Goal: Information Seeking & Learning: Learn about a topic

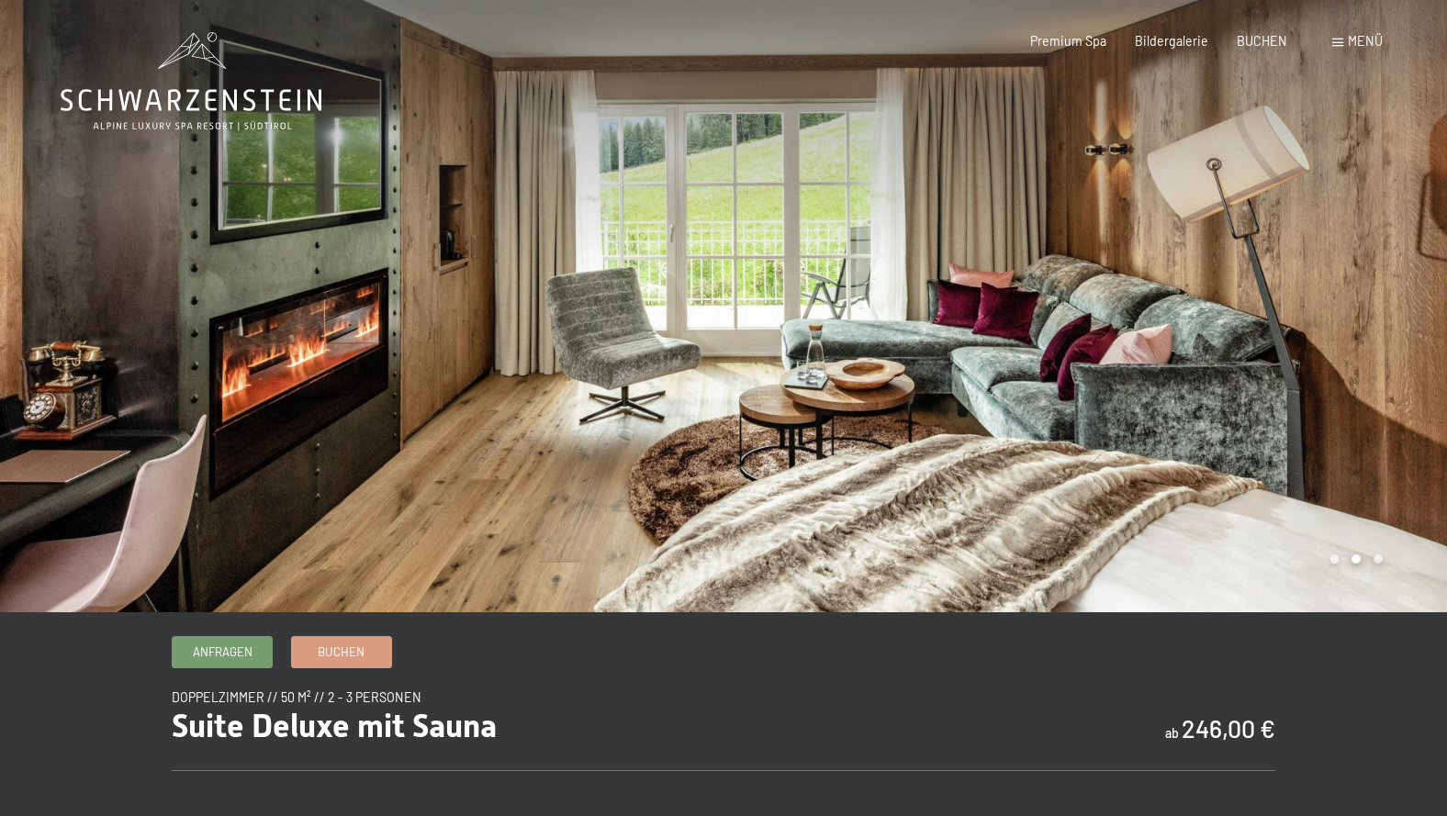
click at [1365, 562] on div at bounding box center [1086, 306] width 724 height 613
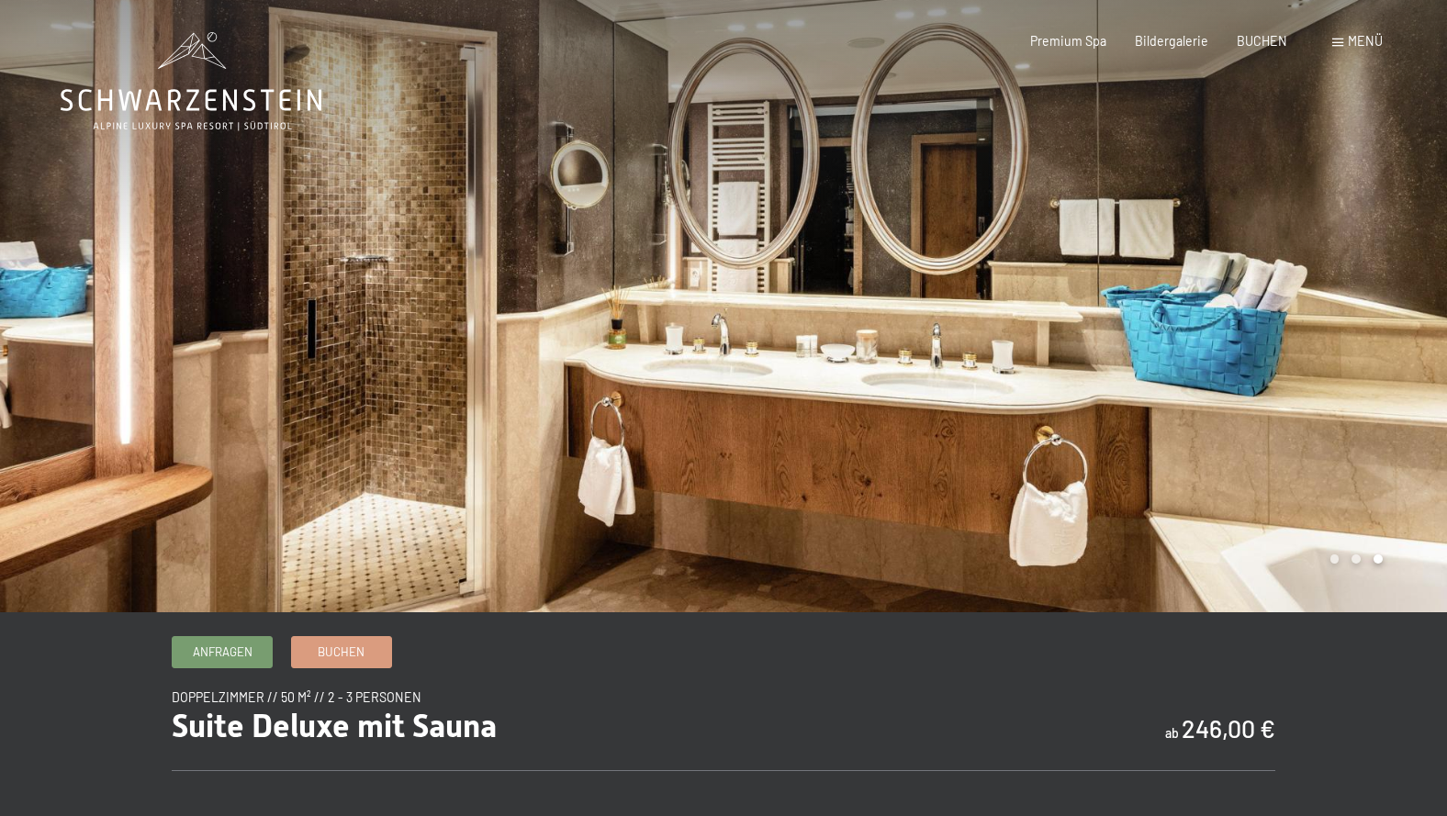
click at [1365, 562] on div at bounding box center [1086, 306] width 724 height 613
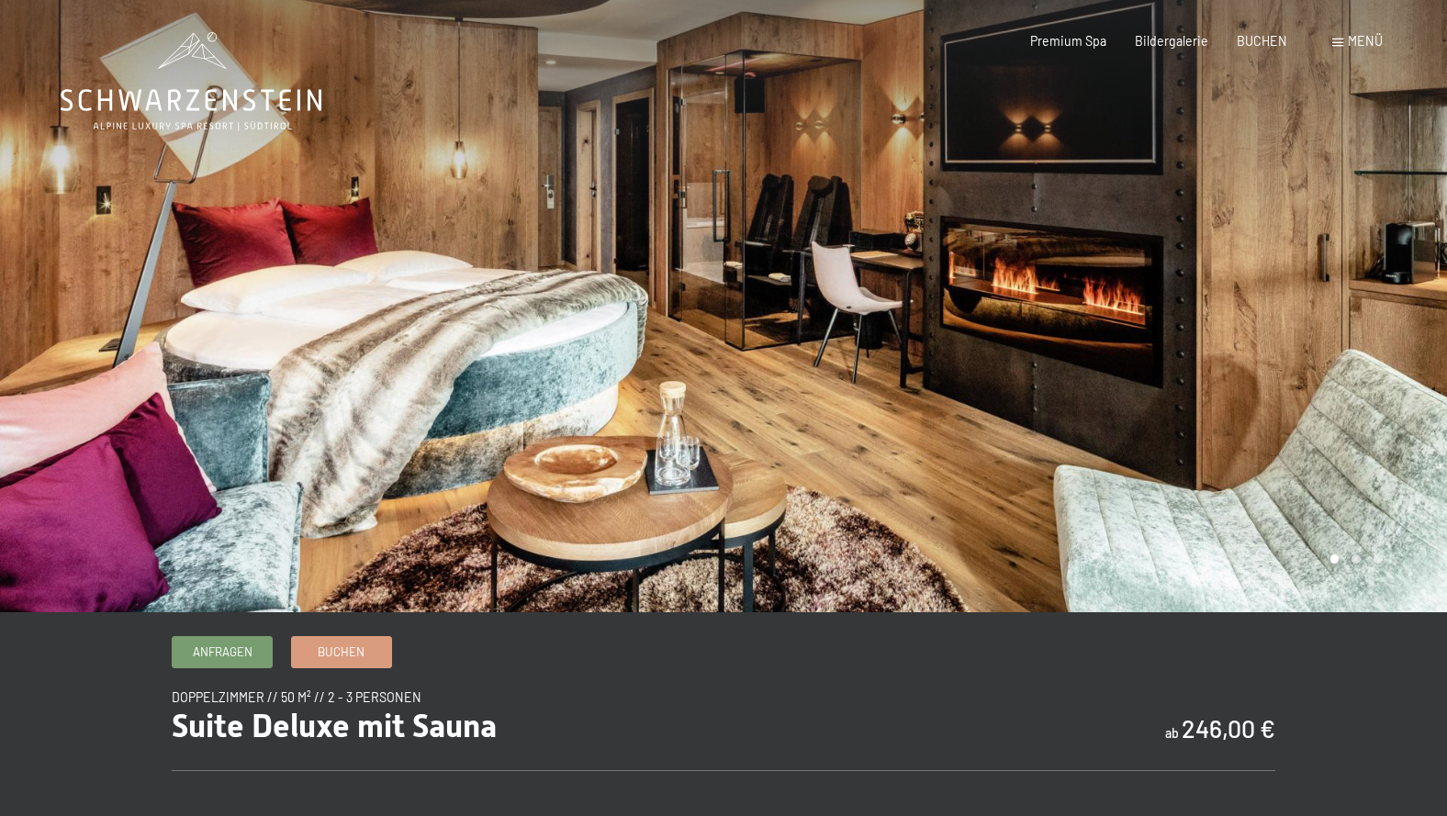
click at [1365, 562] on div at bounding box center [1086, 306] width 724 height 613
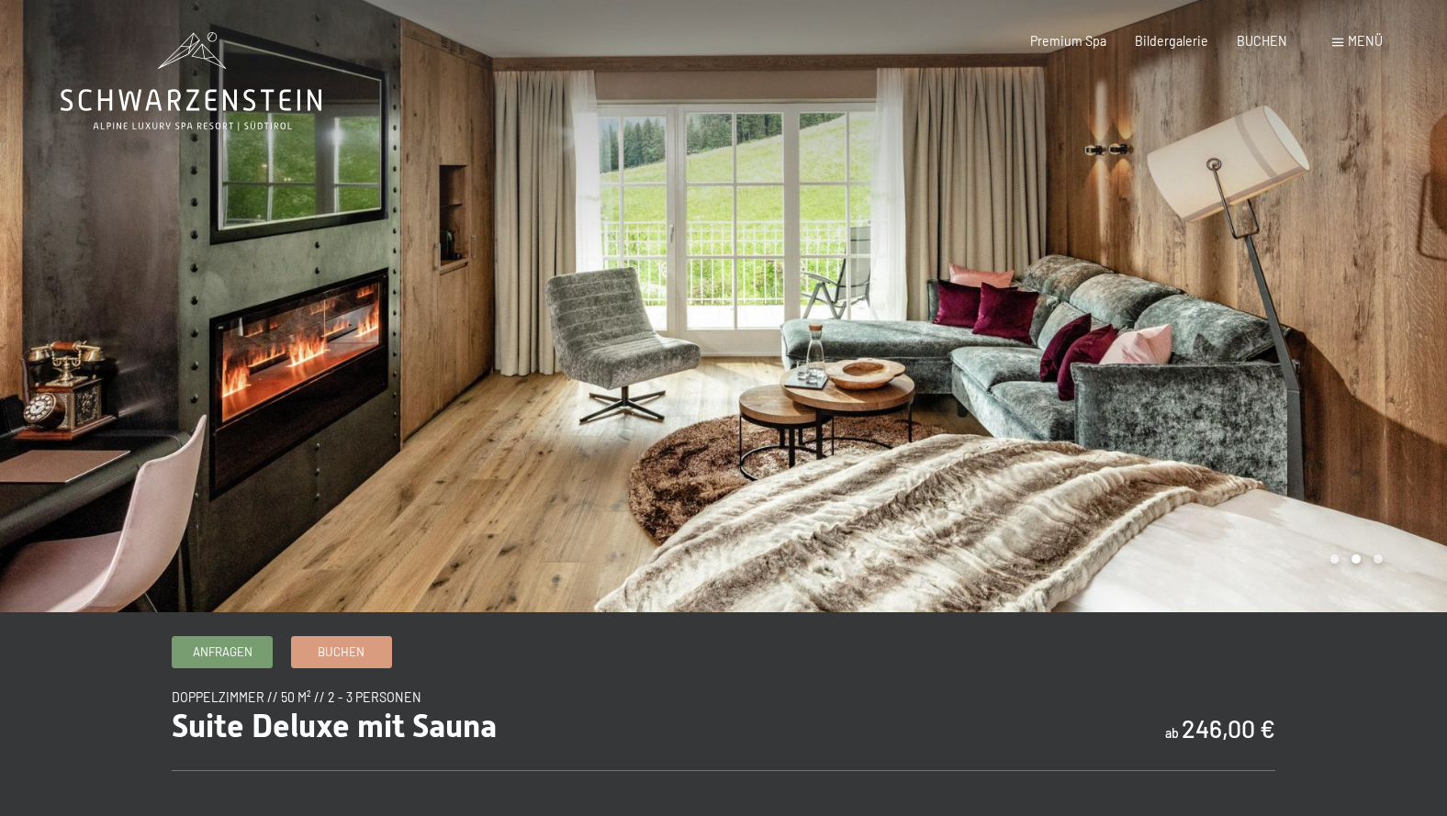
click at [1365, 562] on div at bounding box center [1086, 306] width 724 height 613
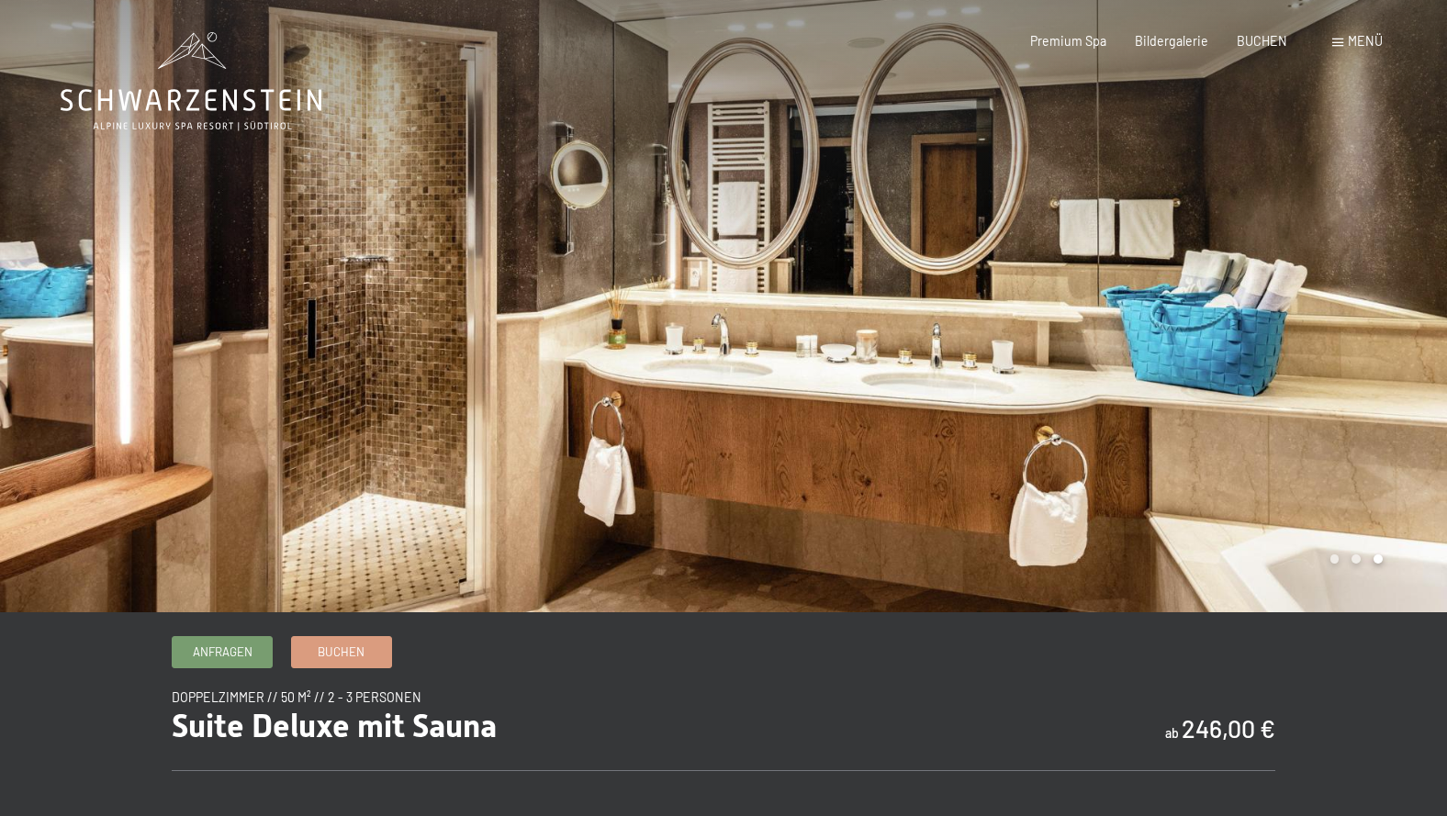
click at [1365, 562] on div at bounding box center [1086, 306] width 724 height 613
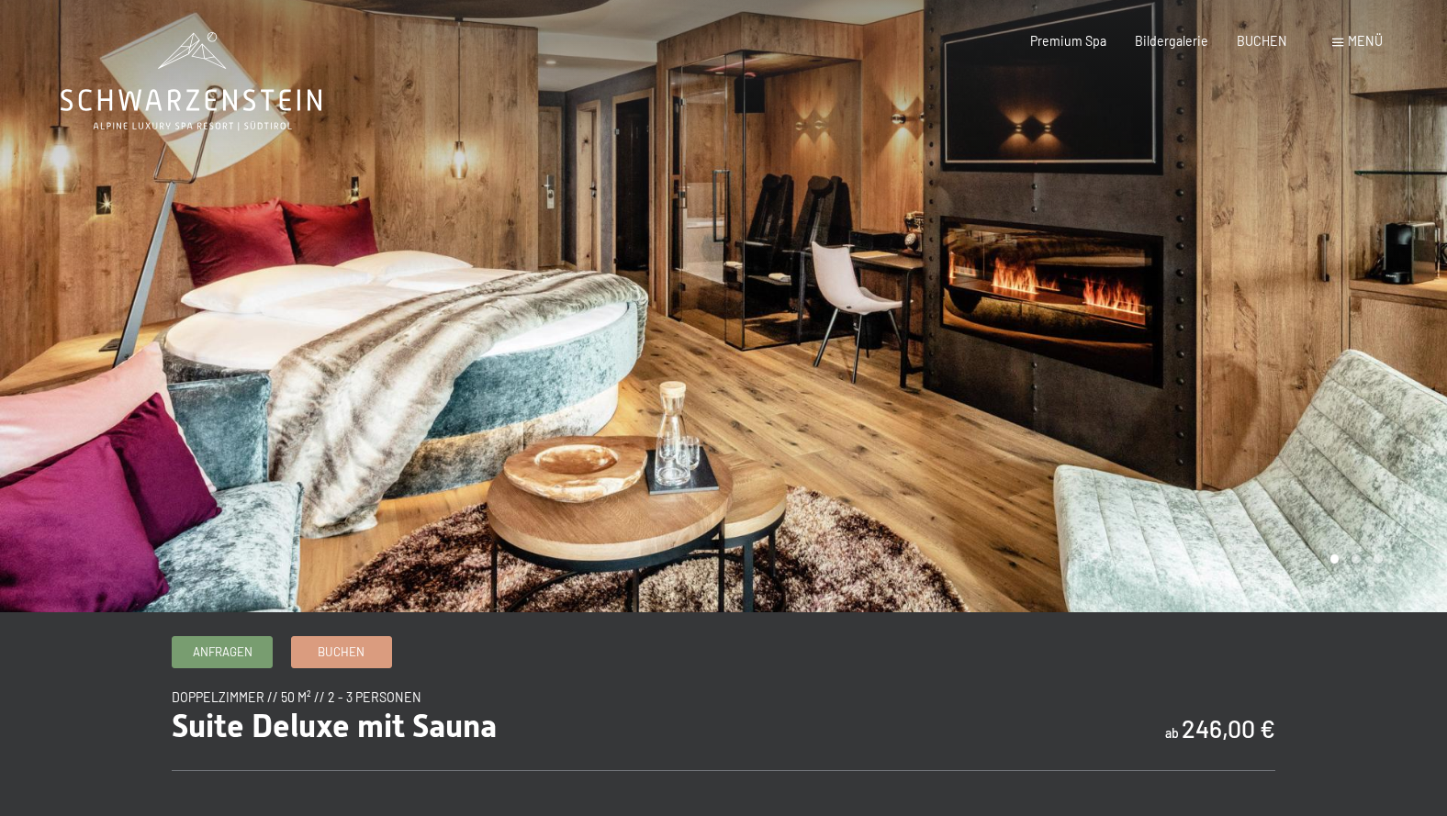
click at [1365, 563] on div at bounding box center [1086, 306] width 724 height 613
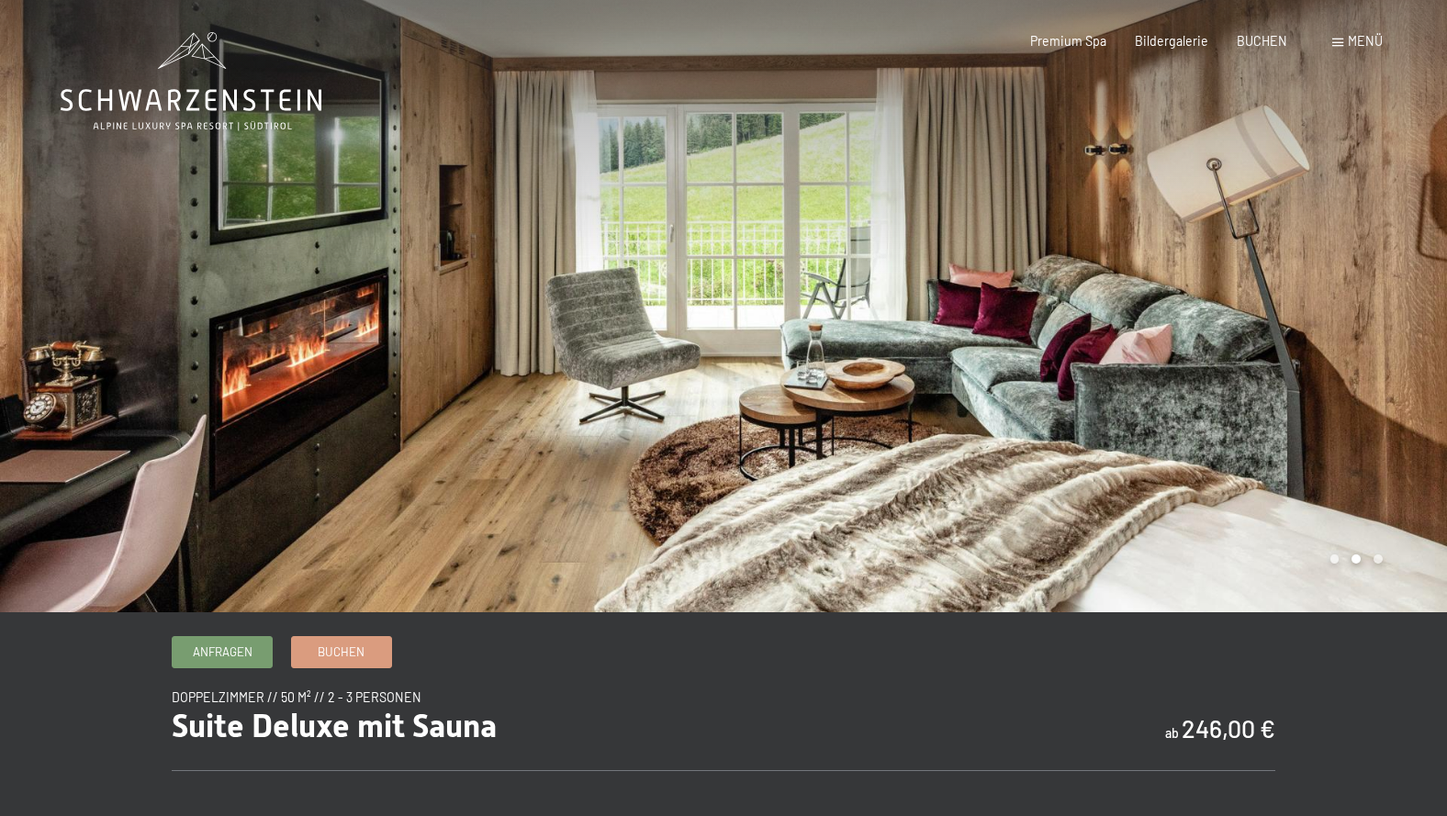
click at [1365, 563] on div at bounding box center [1086, 306] width 724 height 613
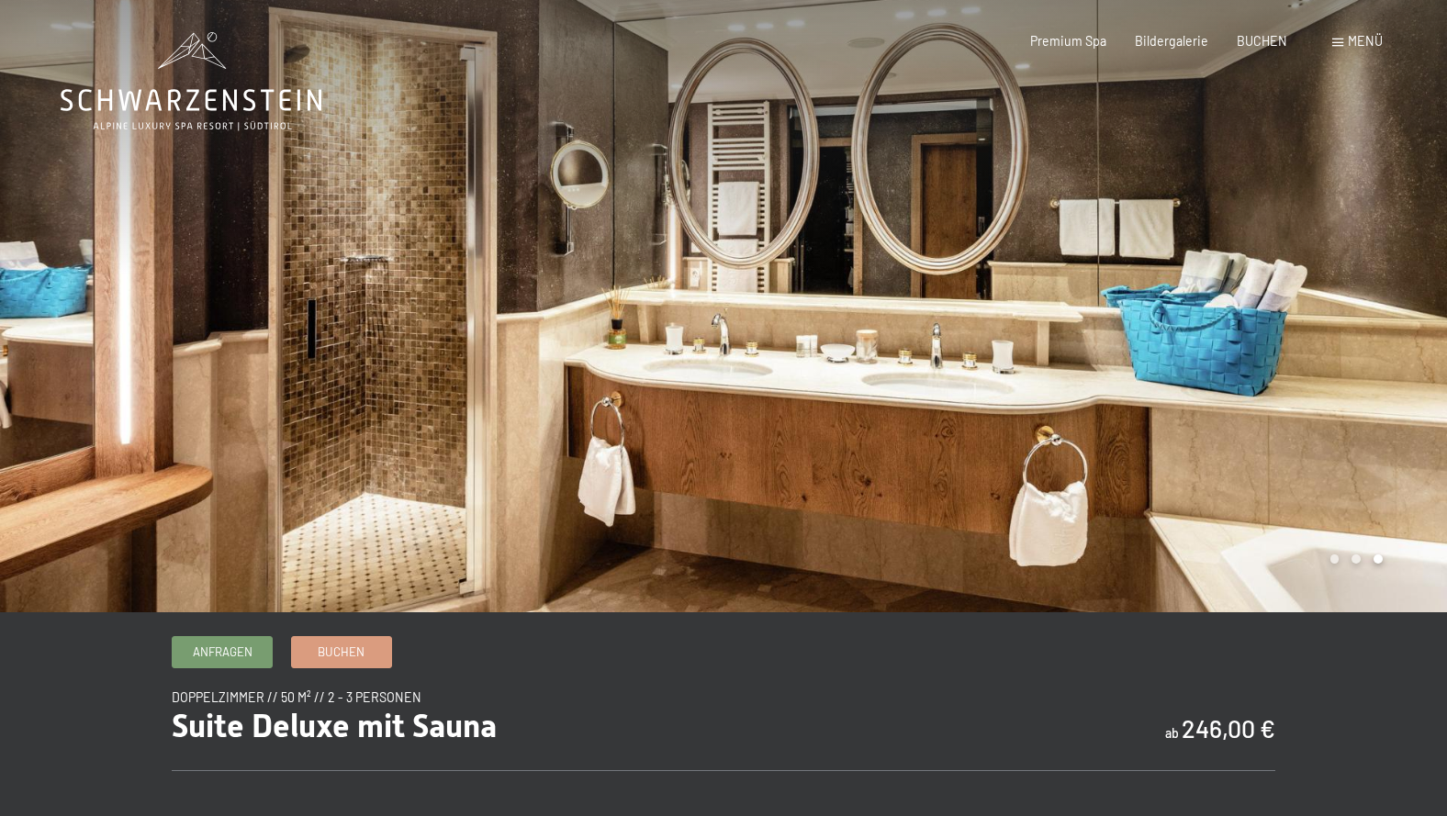
click at [1365, 563] on div at bounding box center [1086, 306] width 724 height 613
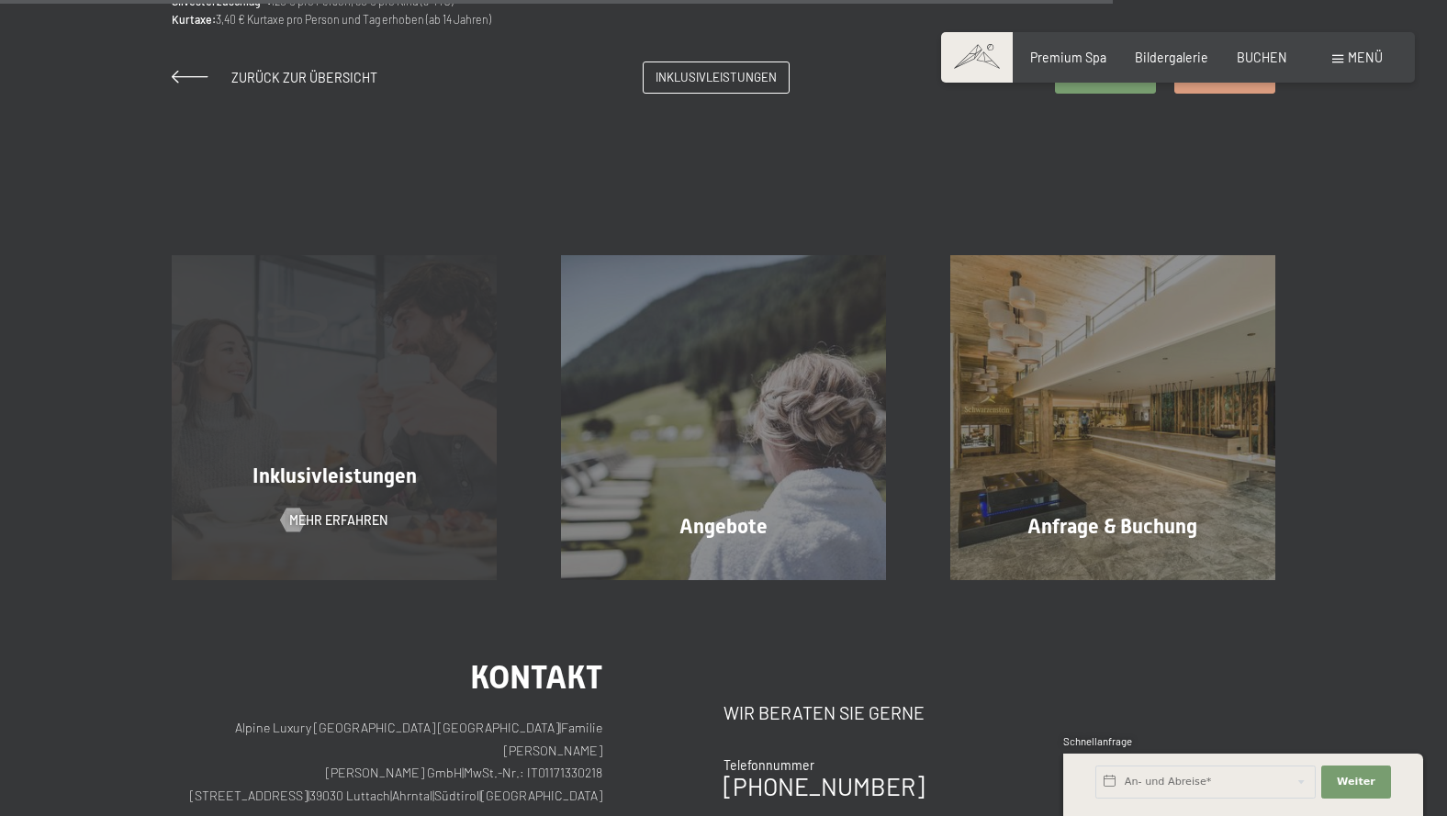
scroll to position [1691, 0]
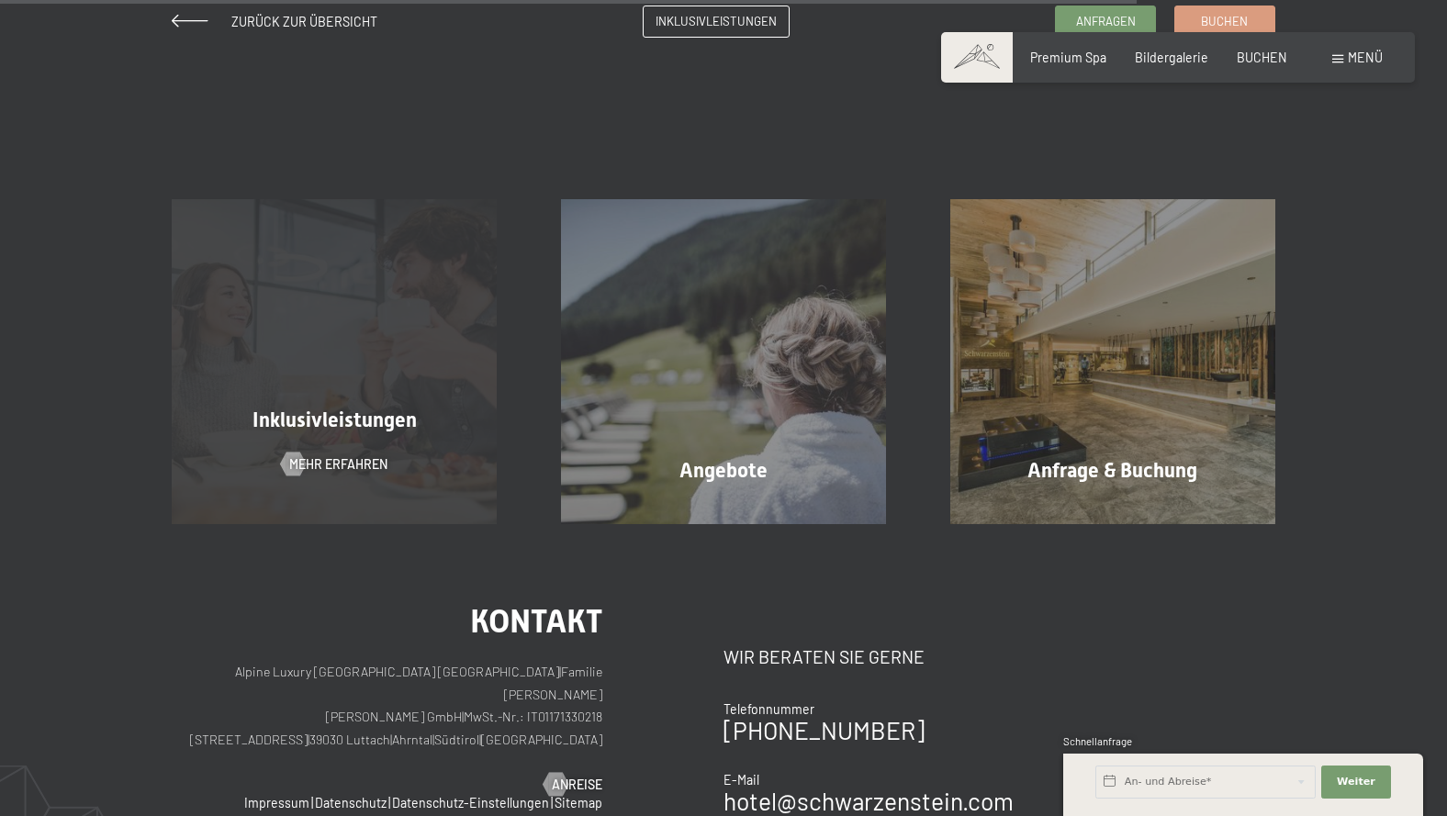
click at [308, 412] on span "Inklusivleistungen" at bounding box center [335, 420] width 164 height 23
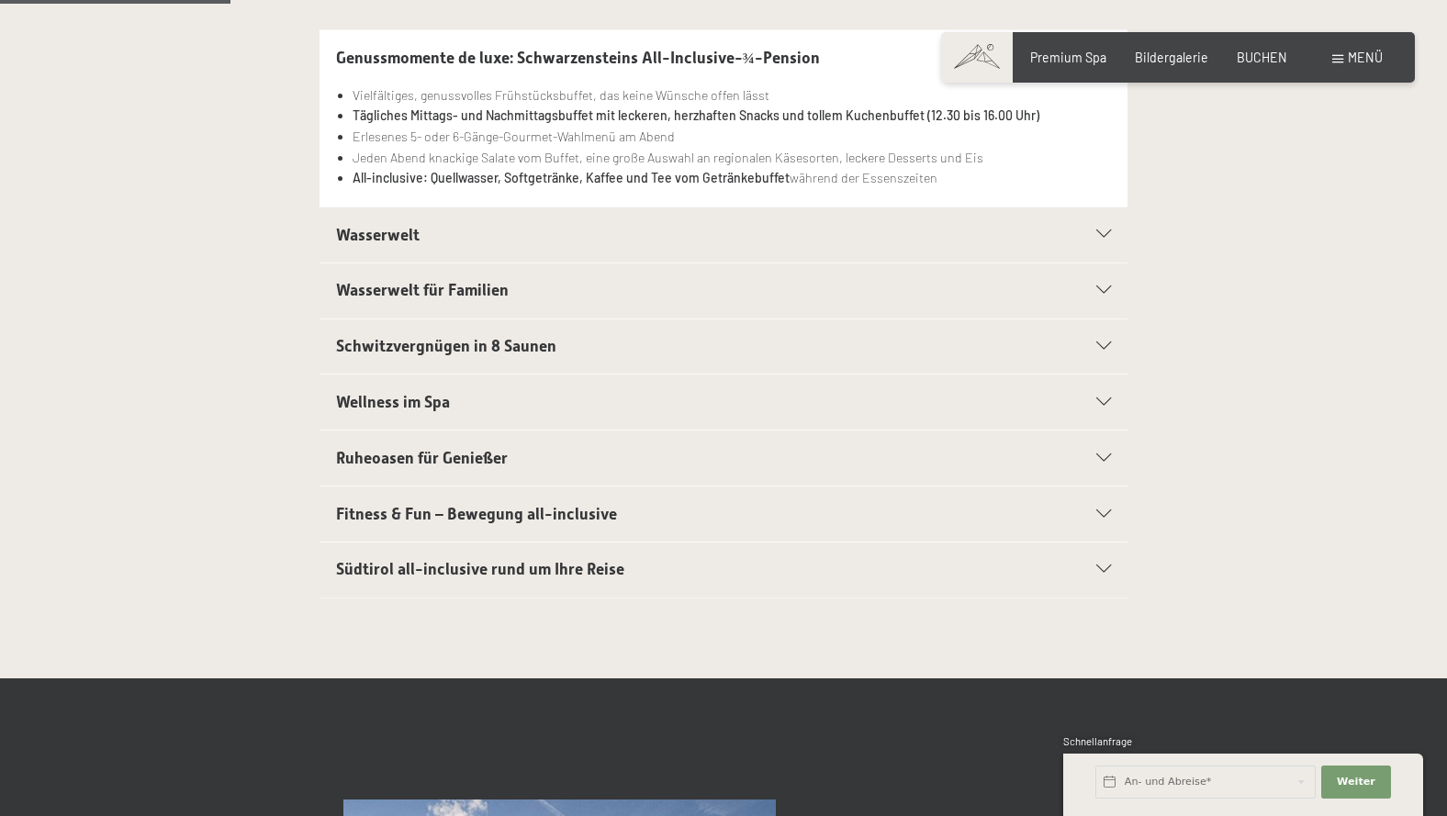
scroll to position [478, 0]
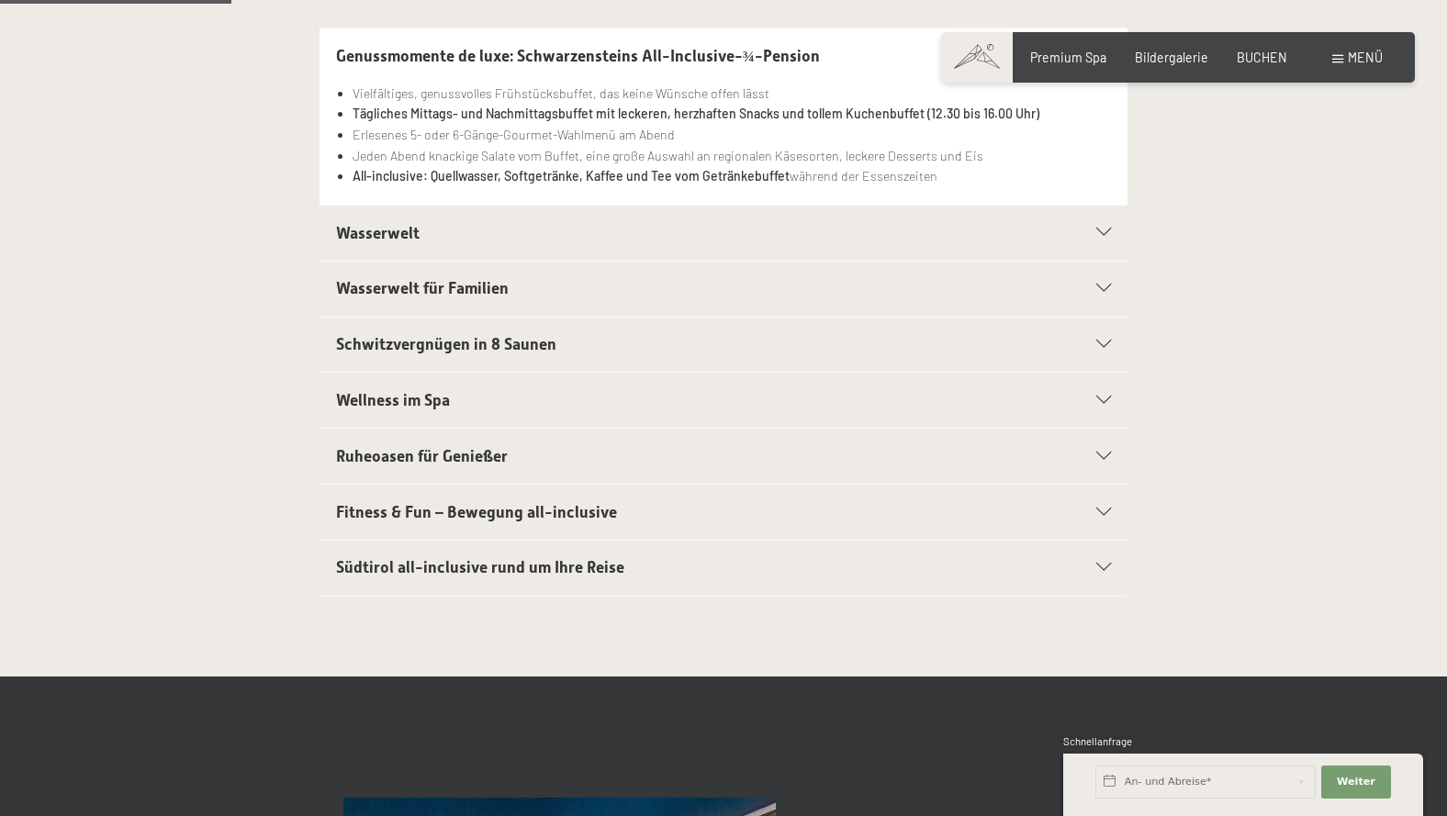
click at [1099, 454] on icon at bounding box center [1103, 457] width 15 height 8
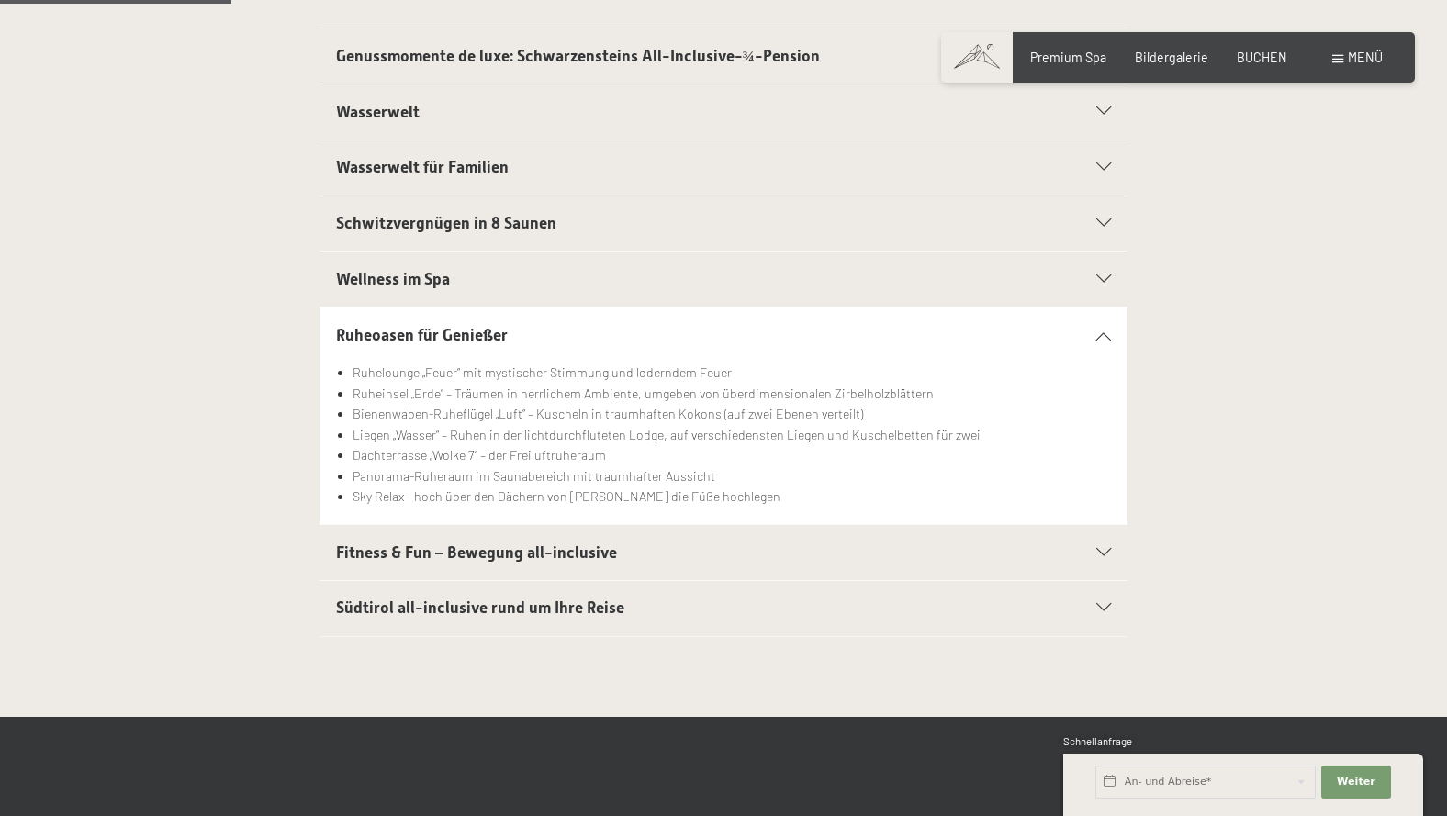
click at [1102, 549] on icon at bounding box center [1103, 553] width 15 height 8
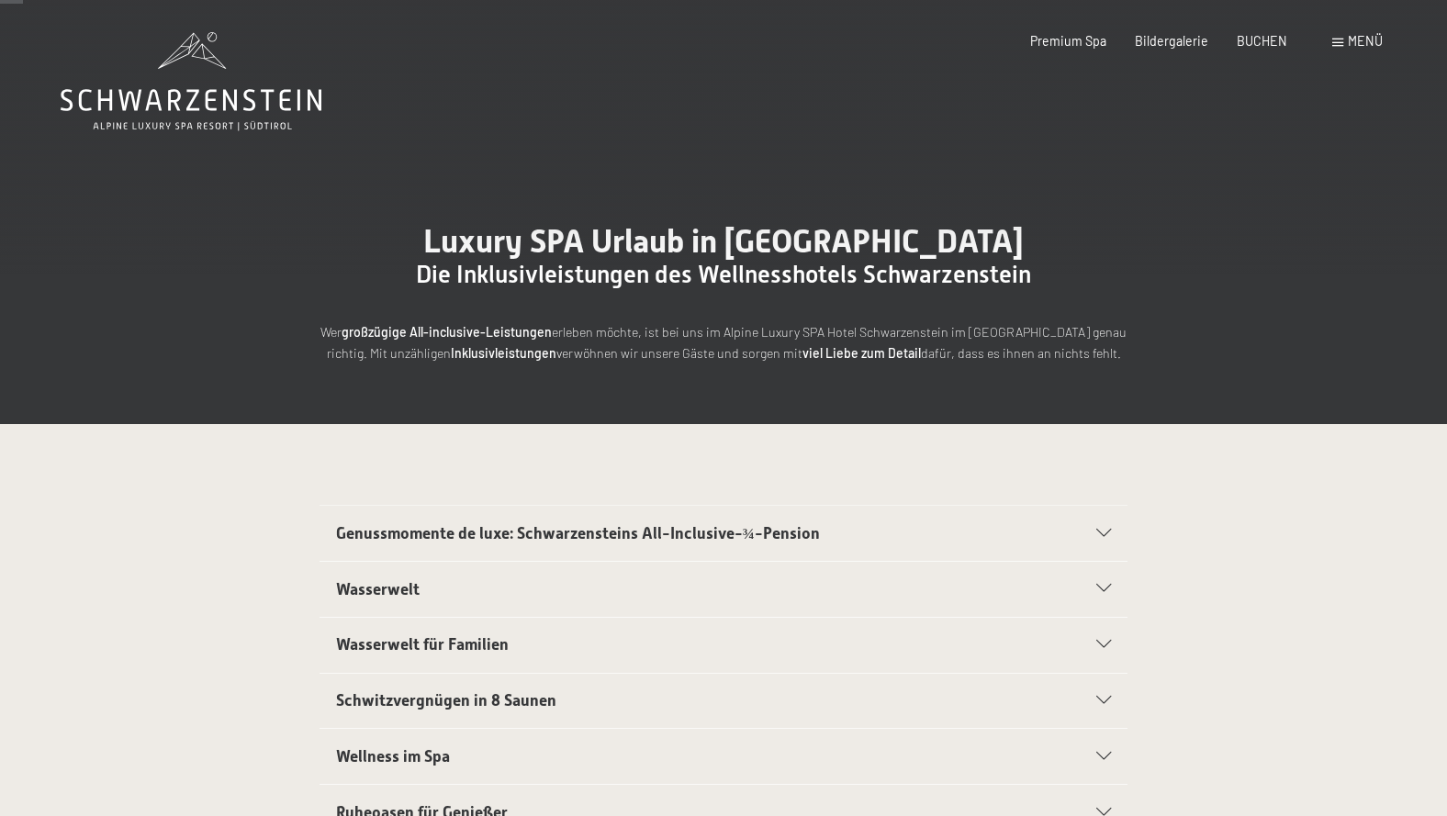
scroll to position [0, 0]
